Goal: Information Seeking & Learning: Learn about a topic

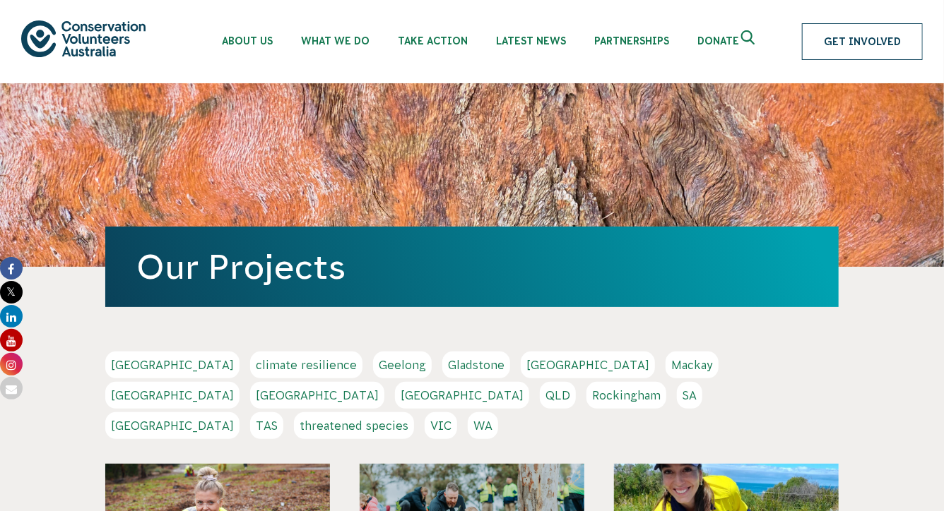
click at [856, 41] on link "Get Involved" at bounding box center [862, 41] width 121 height 37
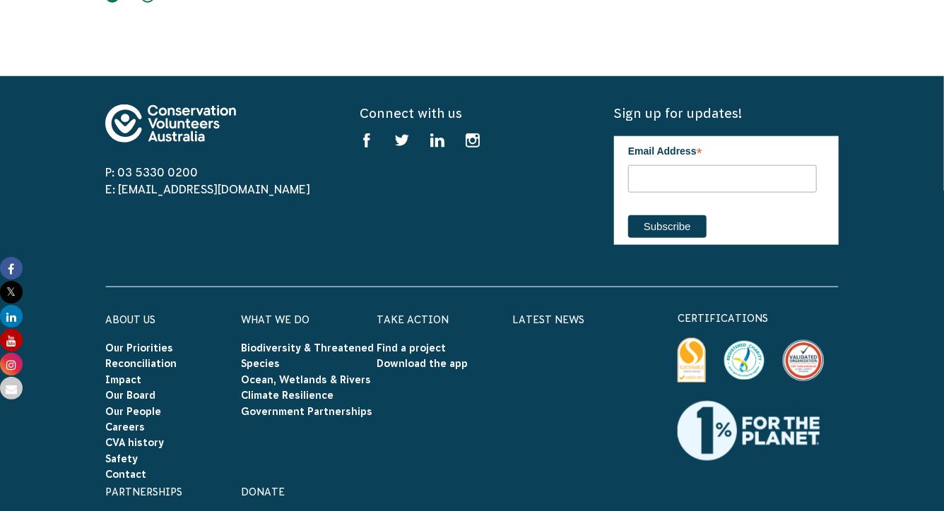
scroll to position [5919, 0]
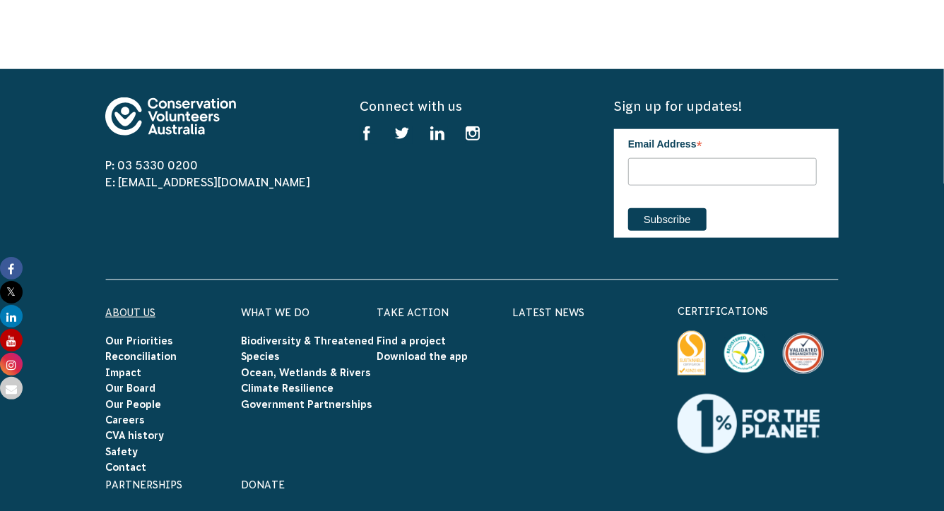
click at [148, 307] on link "About Us" at bounding box center [130, 312] width 50 height 11
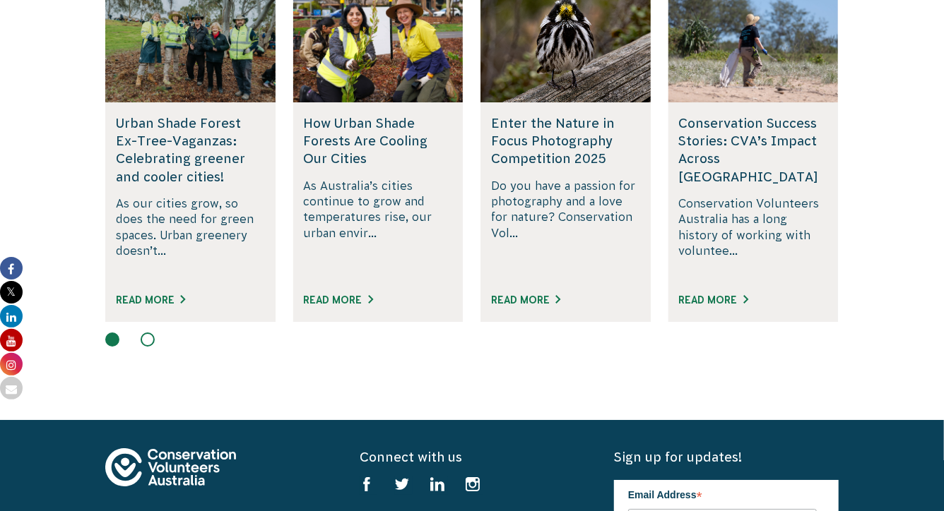
scroll to position [1953, 0]
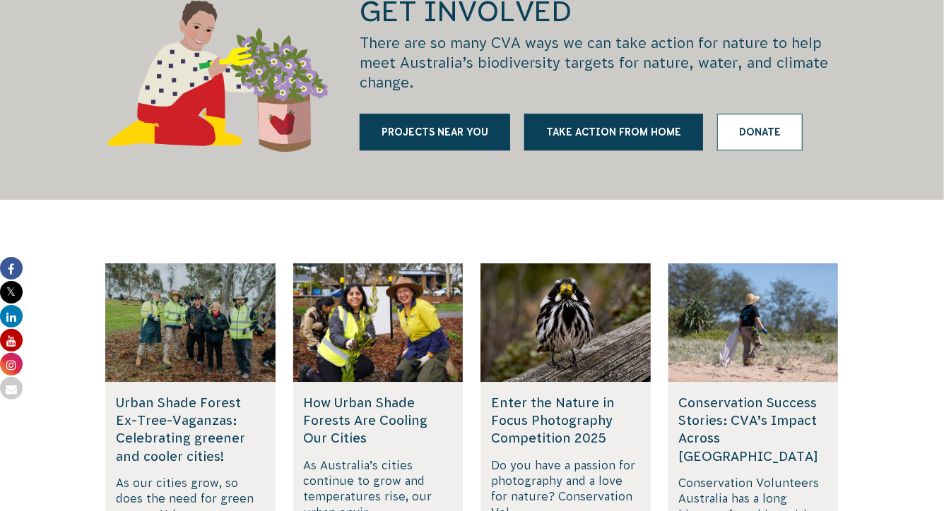
click at [769, 114] on link "Donate" at bounding box center [759, 132] width 85 height 37
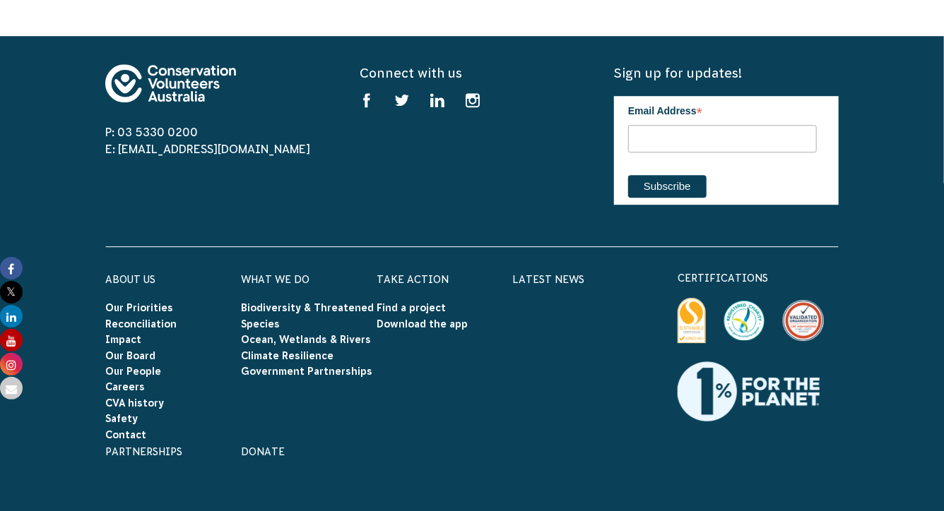
scroll to position [1975, 0]
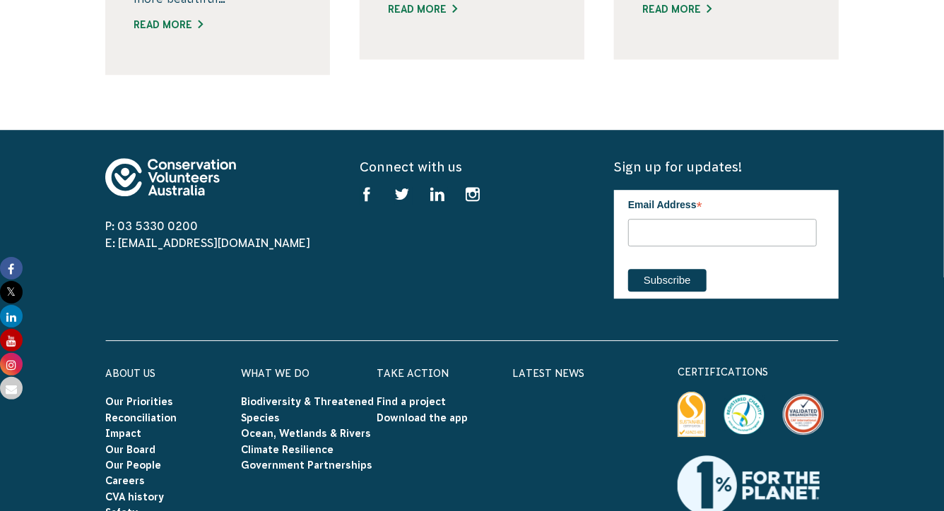
scroll to position [1878, 0]
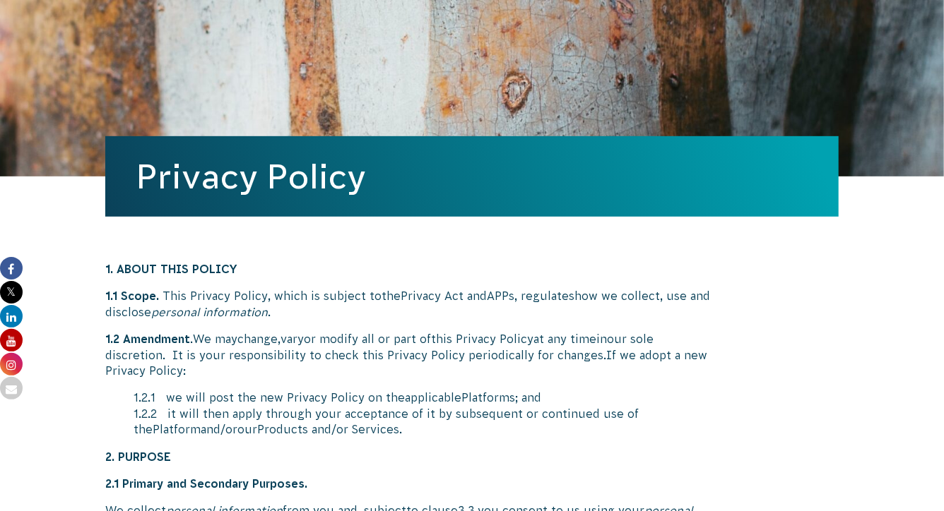
scroll to position [7230, 0]
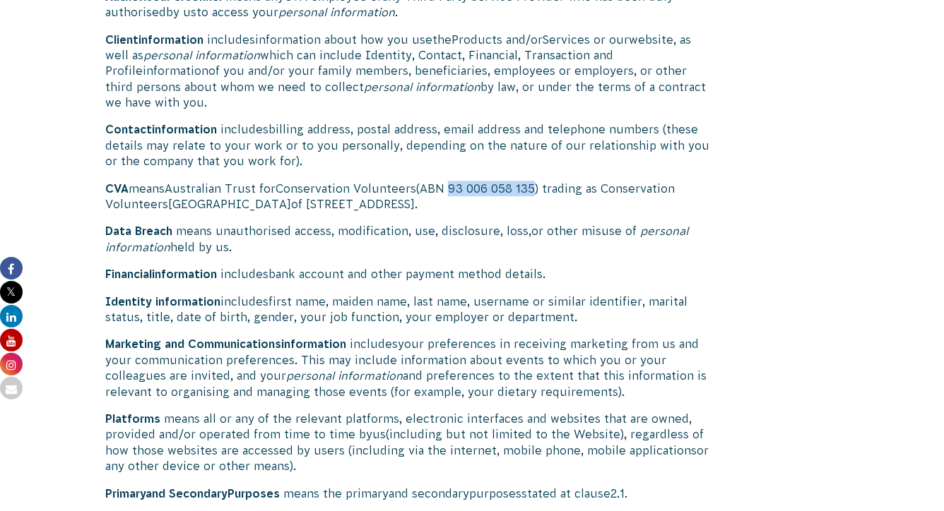
drag, startPoint x: 542, startPoint y: 254, endPoint x: 459, endPoint y: 258, distance: 82.7
click at [458, 211] on span "(ABN 93 006 058 135) trading as Conservation Volunteers" at bounding box center [389, 196] width 569 height 28
copy span "93 006 058 135"
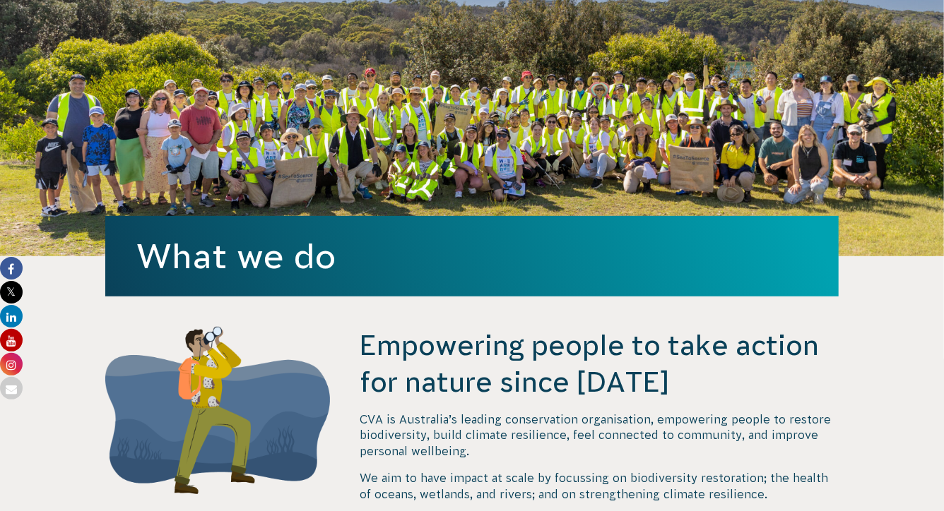
scroll to position [385, 0]
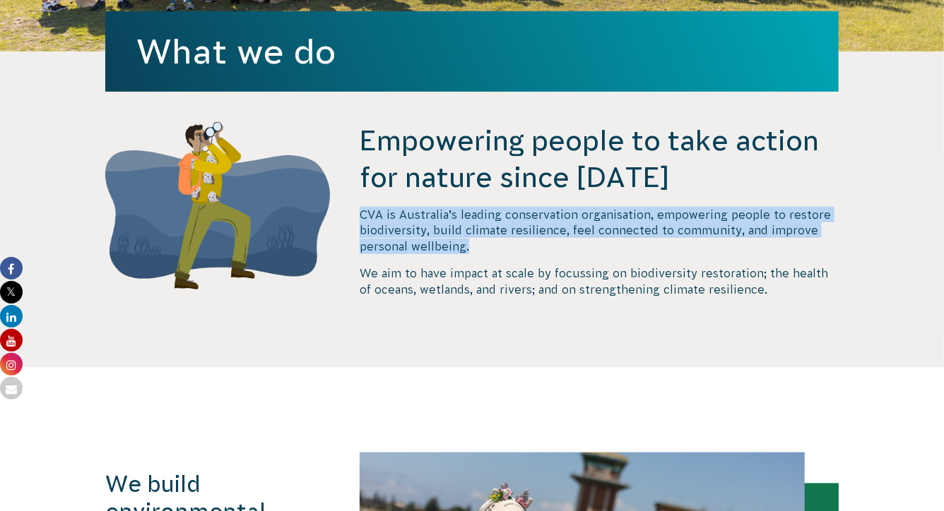
drag, startPoint x: 356, startPoint y: 215, endPoint x: 480, endPoint y: 244, distance: 127.0
click at [480, 244] on div "Empowering people to take action for nature since 1982 CVA is Australia’s leadi…" at bounding box center [471, 245] width 763 height 246
copy p "CVA is Australia’s leading conservation organisation, empowering people to rest…"
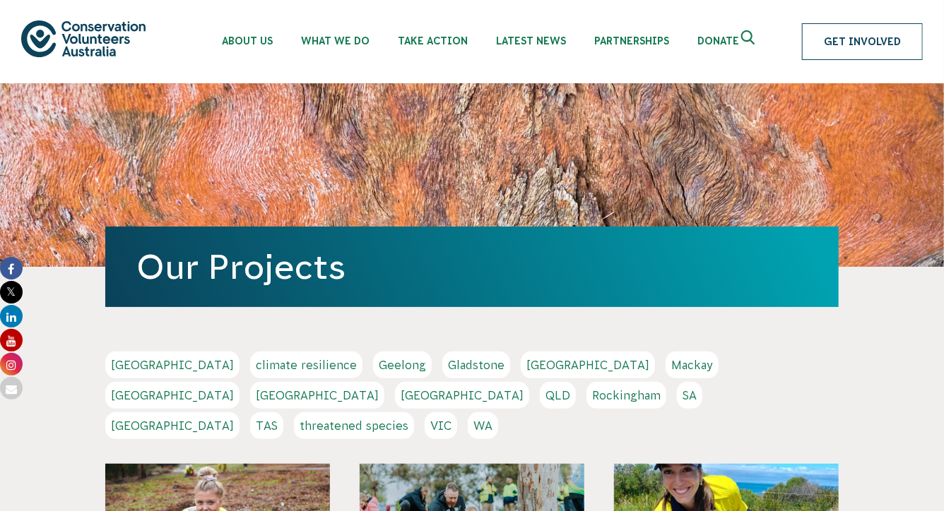
click at [830, 38] on link "Get Involved" at bounding box center [862, 41] width 121 height 37
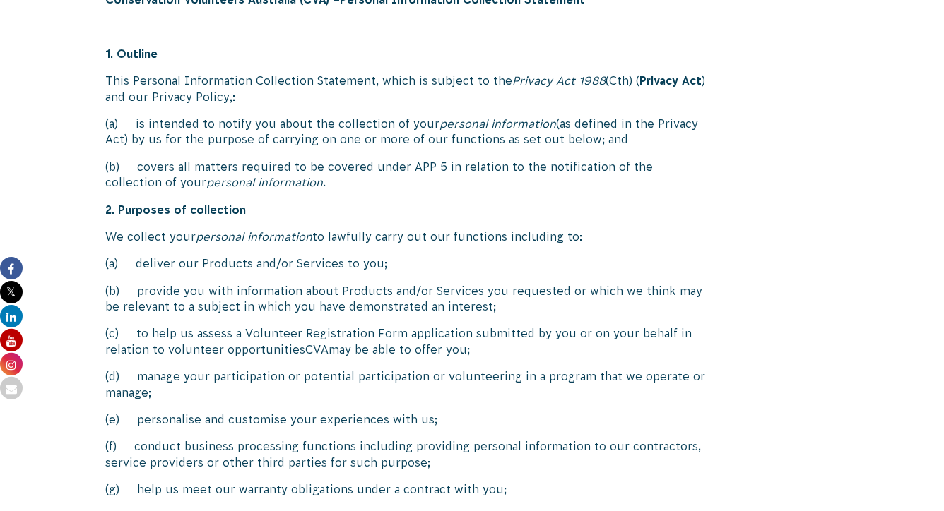
scroll to position [699, 0]
